Goal: Use online tool/utility: Utilize a website feature to perform a specific function

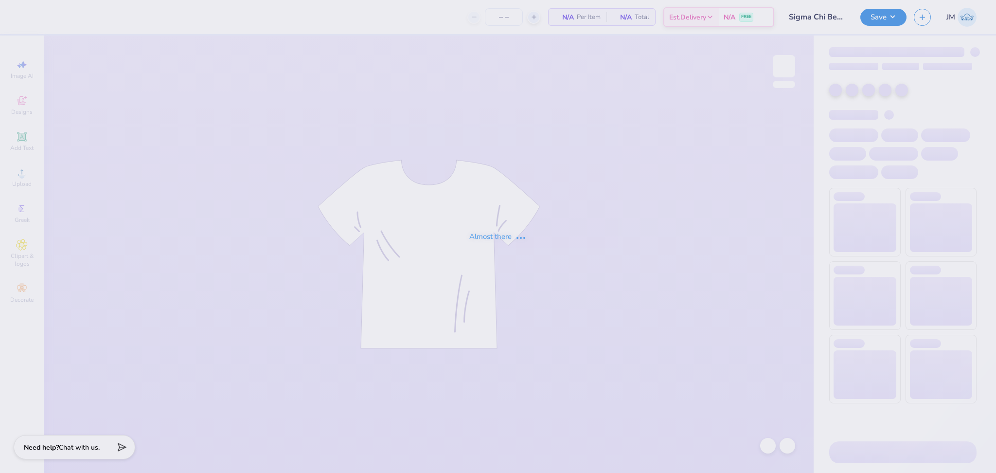
type input "48"
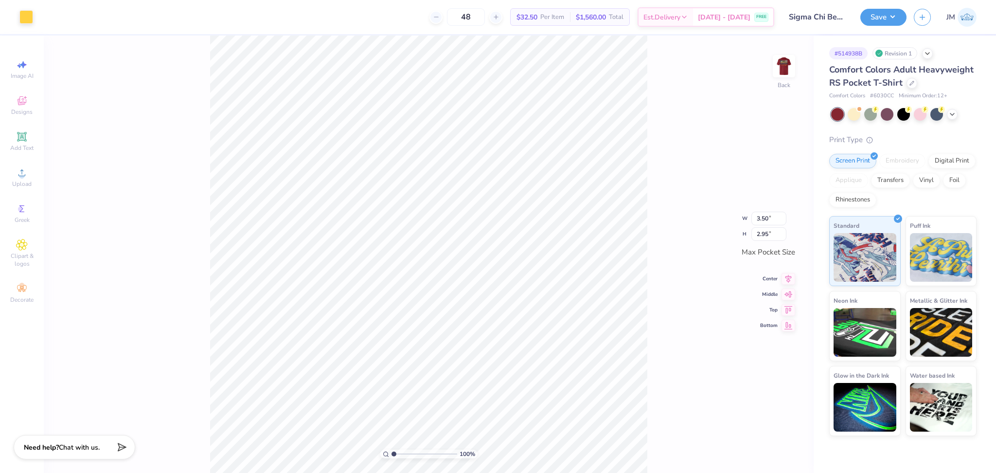
click at [790, 69] on img at bounding box center [783, 65] width 19 height 19
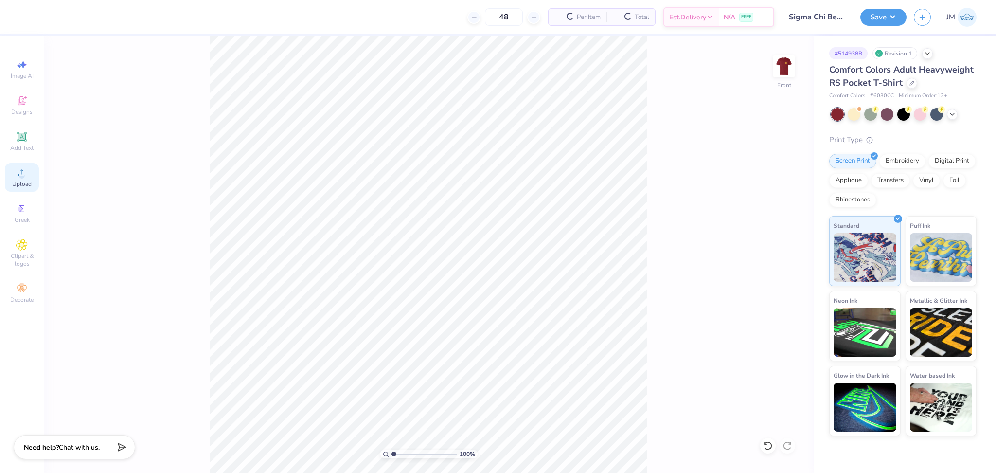
click at [26, 184] on span "Upload" at bounding box center [21, 184] width 19 height 8
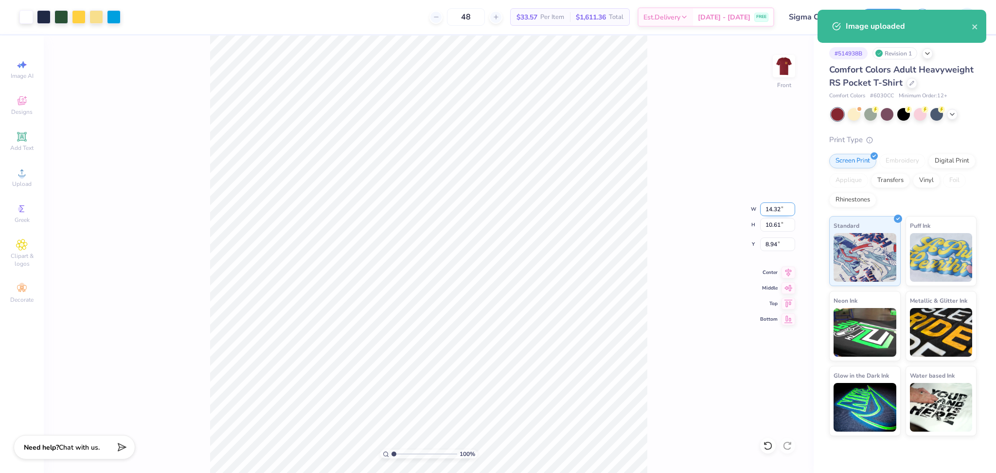
click at [771, 204] on input "14.32" at bounding box center [777, 209] width 35 height 14
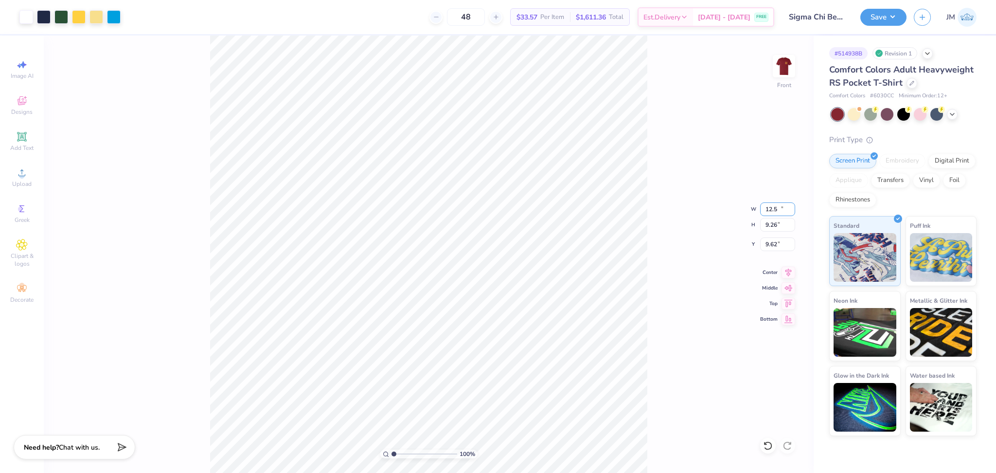
type input "12.50"
type input "9.26"
click at [769, 245] on input "9.62" at bounding box center [777, 244] width 35 height 14
type input "3.00"
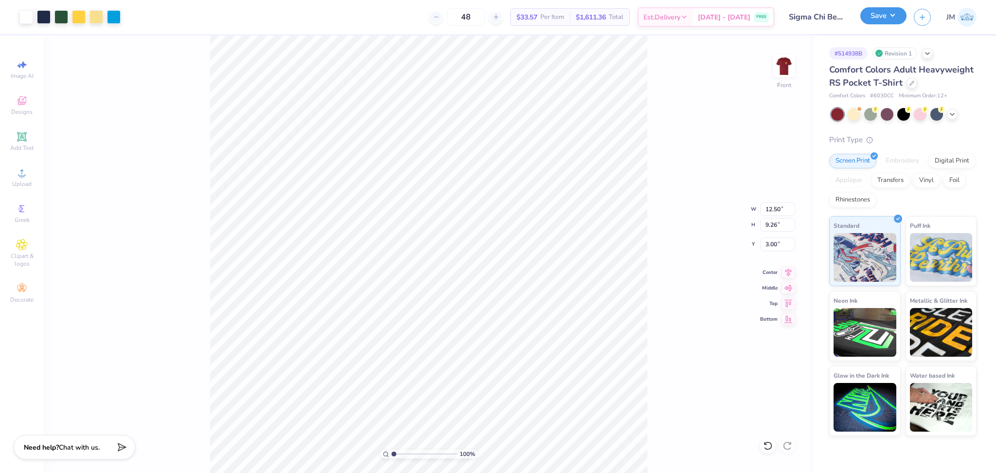
click at [888, 15] on button "Save" at bounding box center [883, 15] width 46 height 17
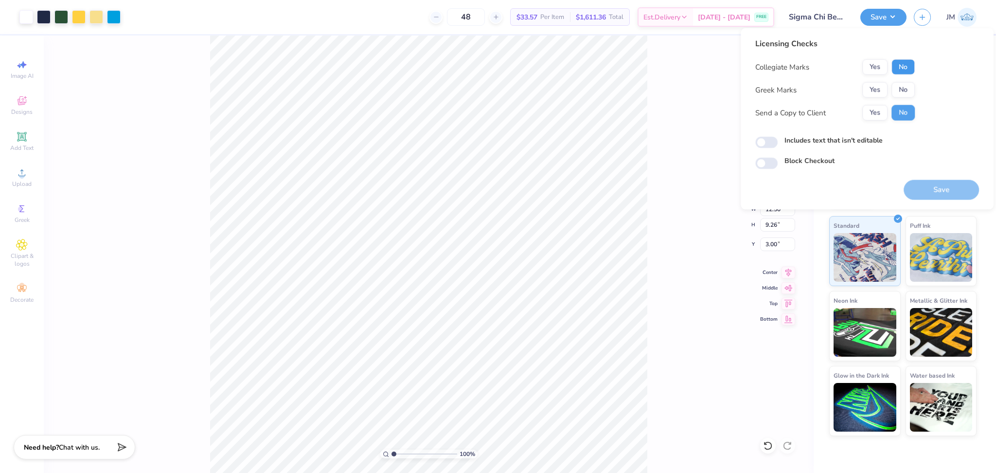
click at [892, 63] on button "No" at bounding box center [903, 67] width 23 height 16
click at [865, 81] on div "Collegiate Marks Yes No Greek Marks Yes No Send a Copy to Client Yes No" at bounding box center [835, 89] width 160 height 61
click at [874, 88] on button "Yes" at bounding box center [874, 90] width 25 height 16
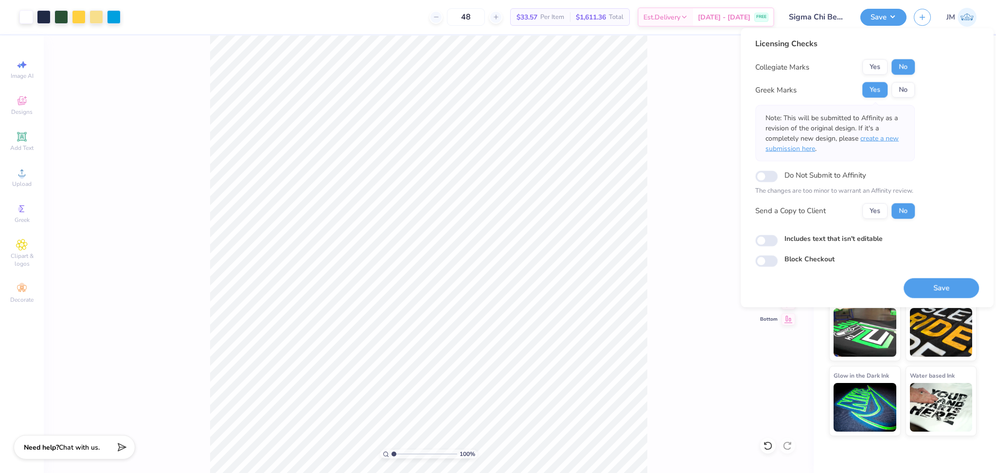
click at [885, 135] on span "create a new submission here" at bounding box center [832, 143] width 133 height 19
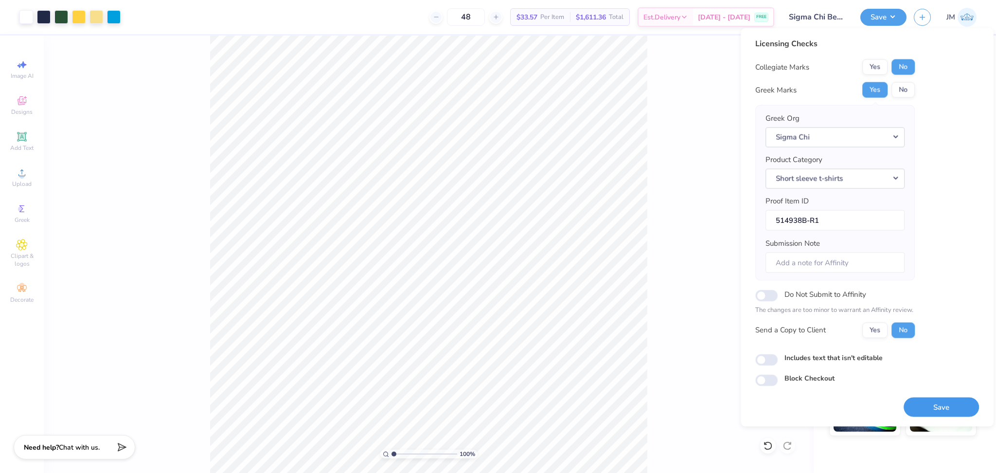
click at [932, 406] on button "Save" at bounding box center [941, 407] width 75 height 20
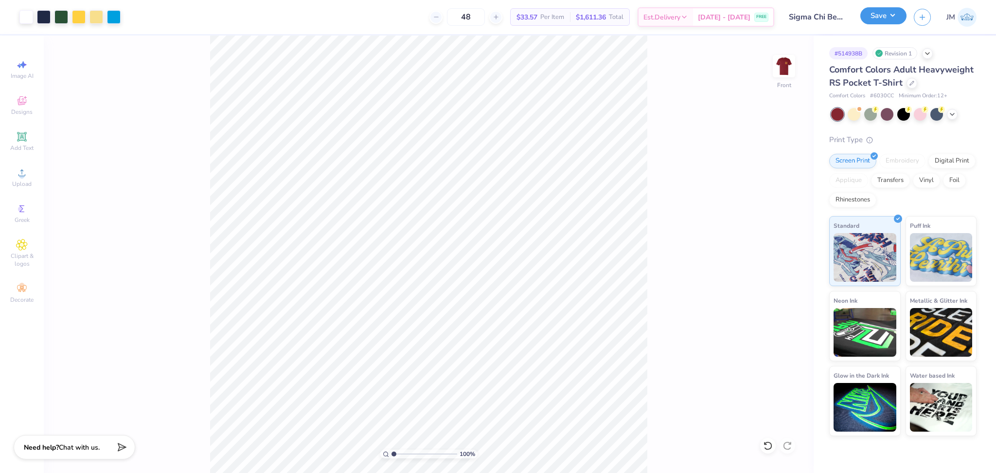
click at [878, 18] on button "Save" at bounding box center [883, 15] width 46 height 17
